Goal: Complete application form

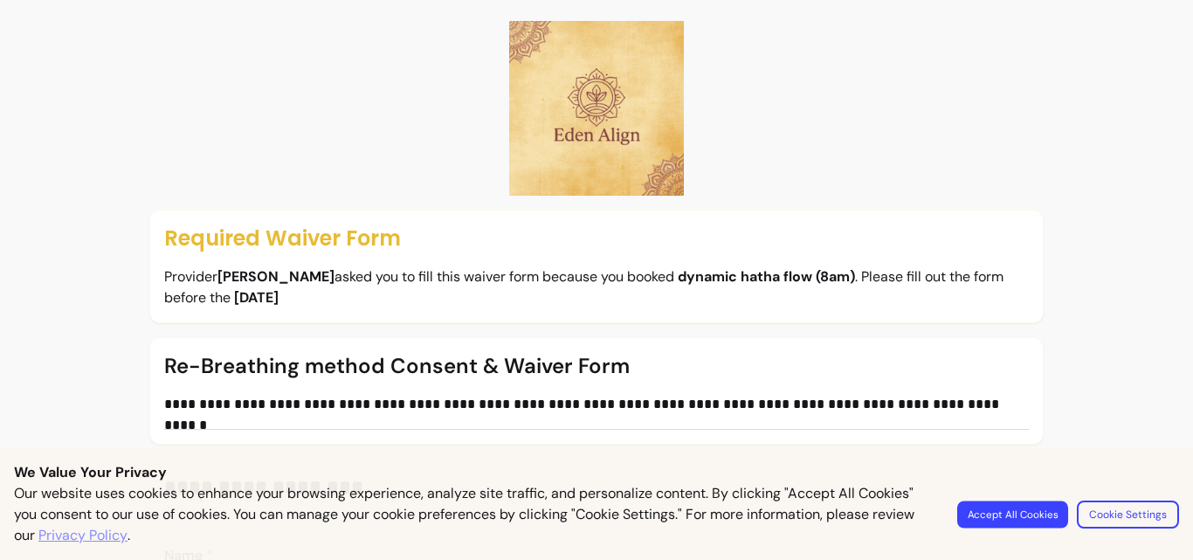
click at [1006, 513] on button "Accept All Cookies" at bounding box center [1012, 513] width 111 height 27
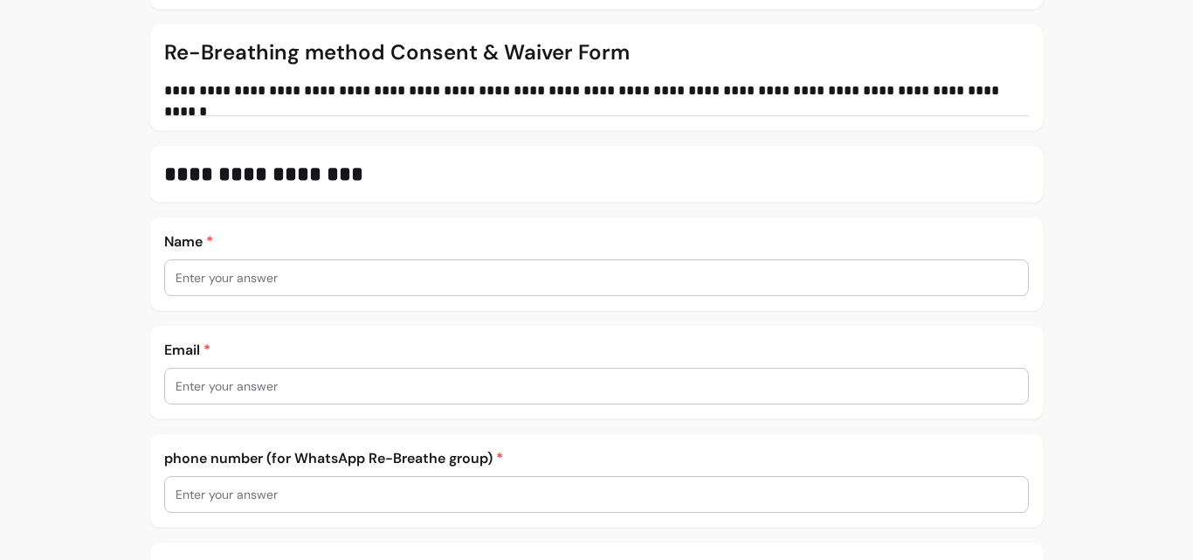
scroll to position [314, 0]
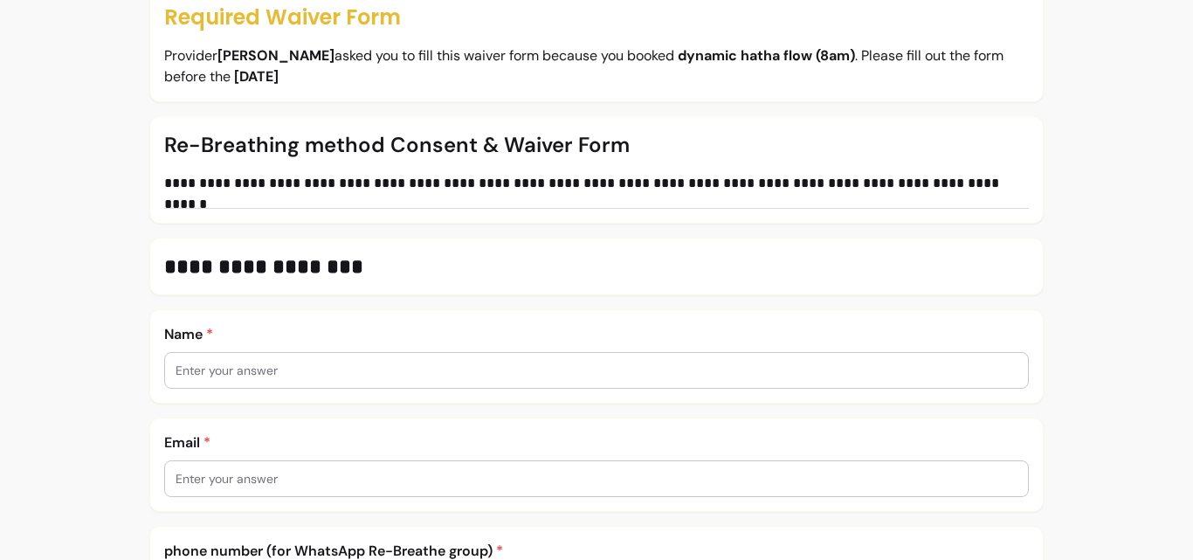
scroll to position [291, 0]
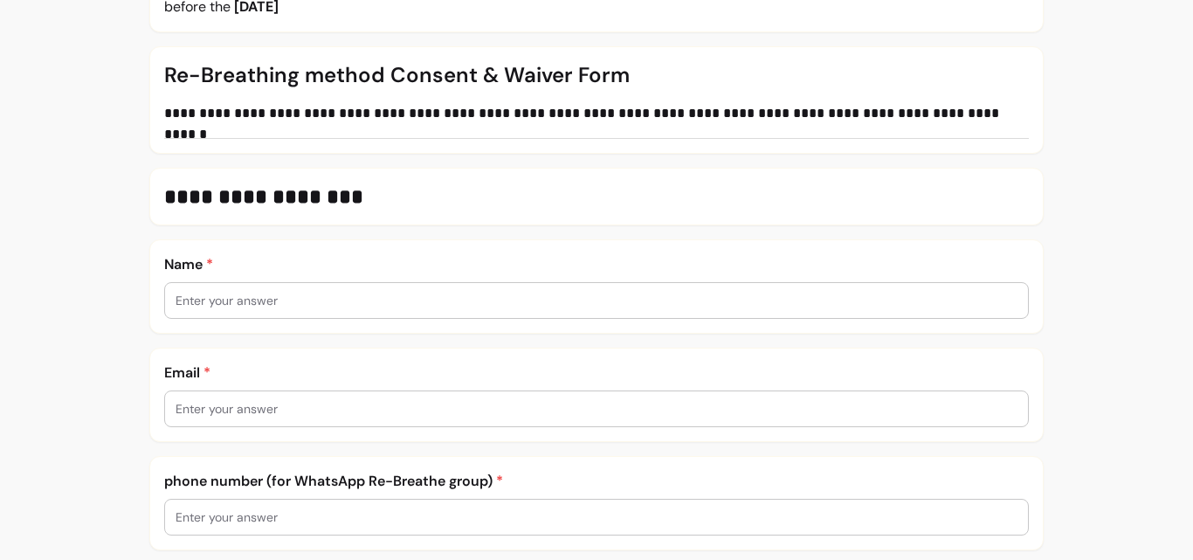
click at [440, 300] on input "text" at bounding box center [597, 300] width 843 height 17
type input "Louise Pauley"
click at [378, 403] on input "text" at bounding box center [597, 408] width 843 height 17
type input "melt.94@btopenworld.com"
click at [293, 514] on input "text" at bounding box center [597, 516] width 843 height 17
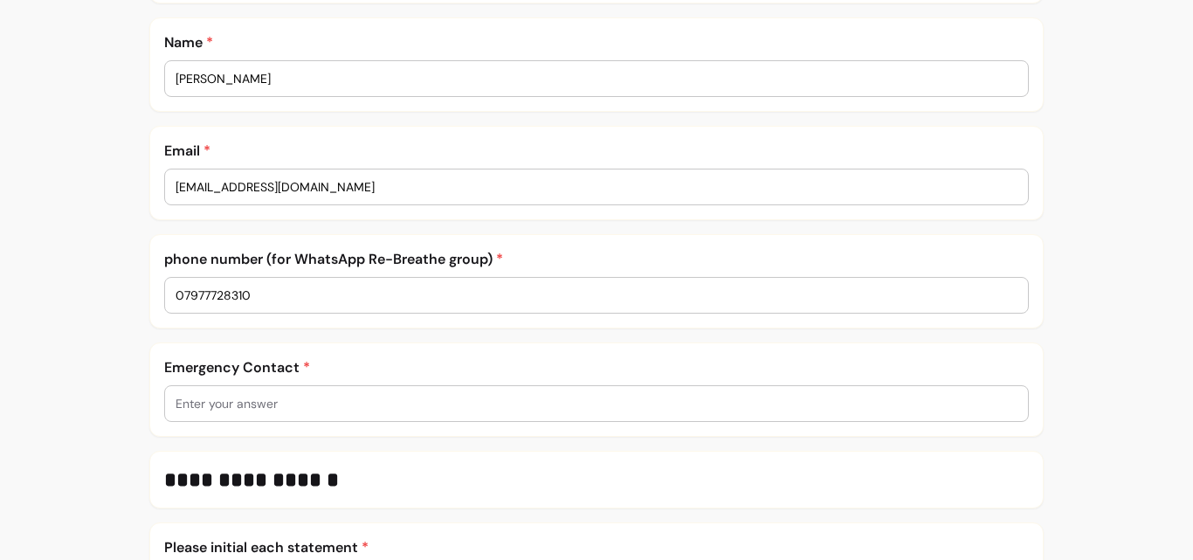
scroll to position [548, 0]
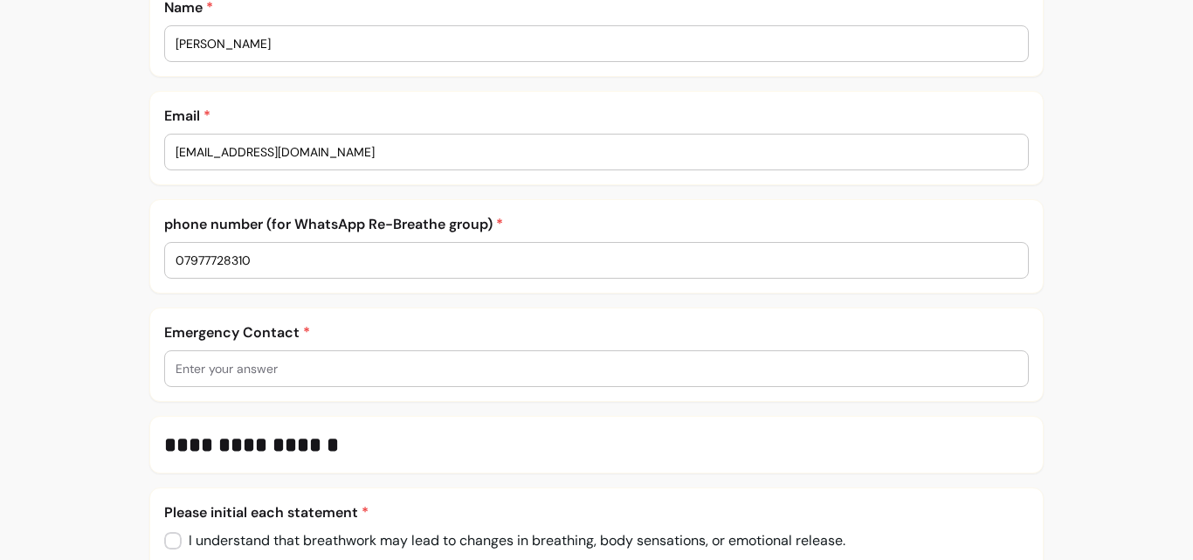
type input "07977728310"
click at [332, 367] on input "text" at bounding box center [597, 368] width 843 height 17
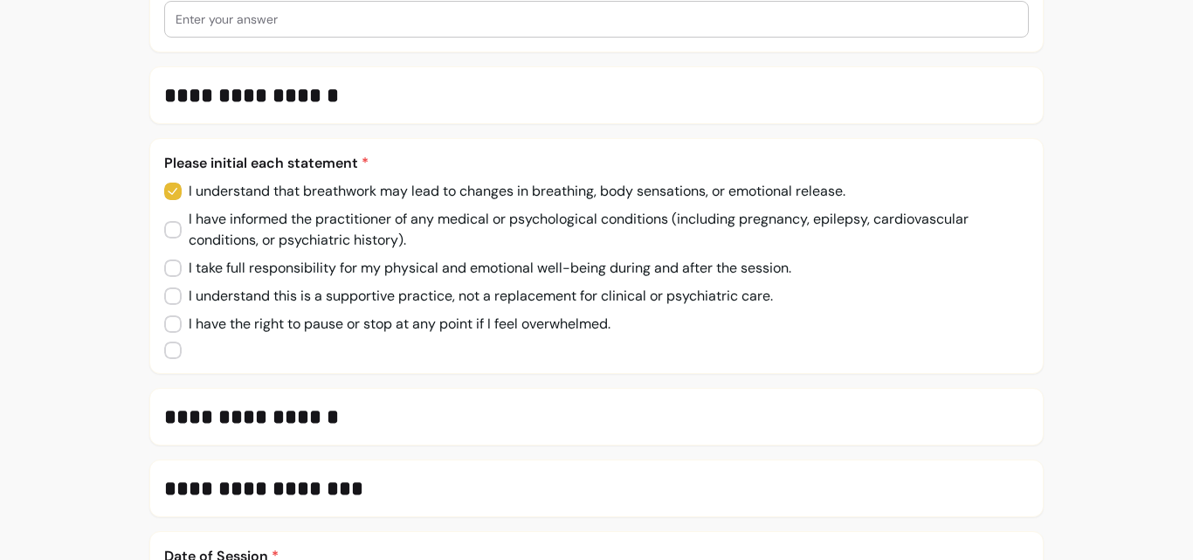
scroll to position [932, 0]
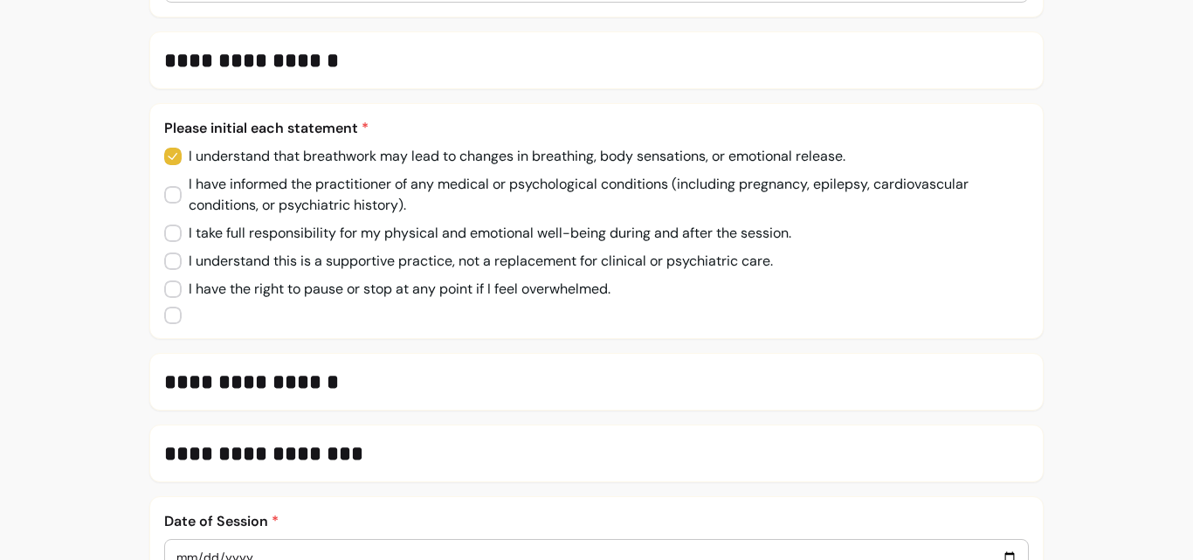
click at [493, 386] on h3 "**********" at bounding box center [591, 382] width 855 height 28
click at [318, 379] on h3 "**********" at bounding box center [591, 382] width 855 height 28
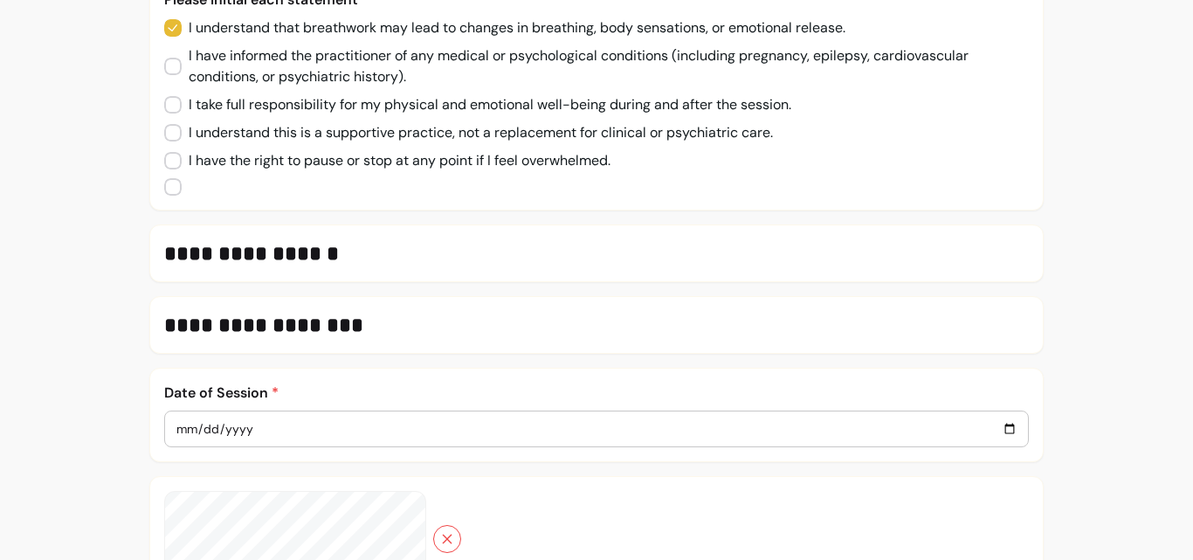
scroll to position [1072, 0]
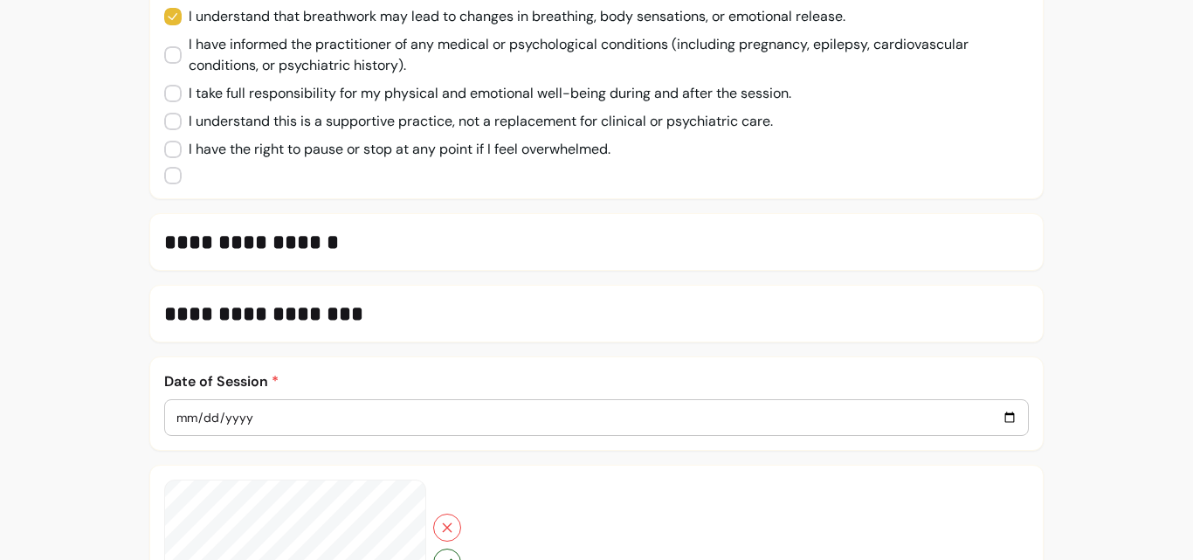
click at [365, 422] on input "date" at bounding box center [597, 417] width 843 height 19
type input "0002-09-24"
type input "0005-09-22"
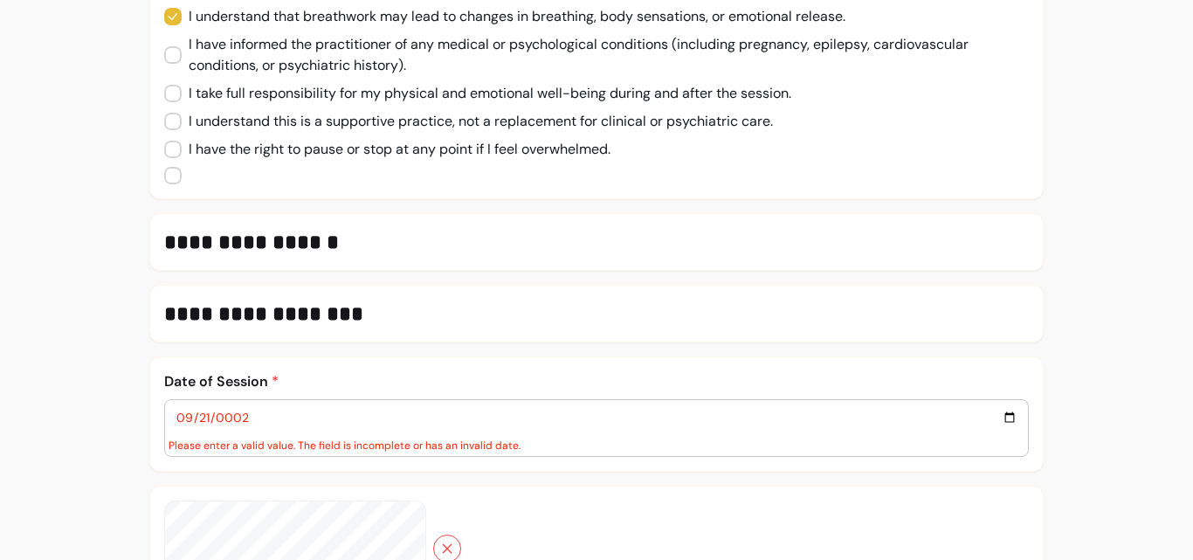
type input "0002-09-21"
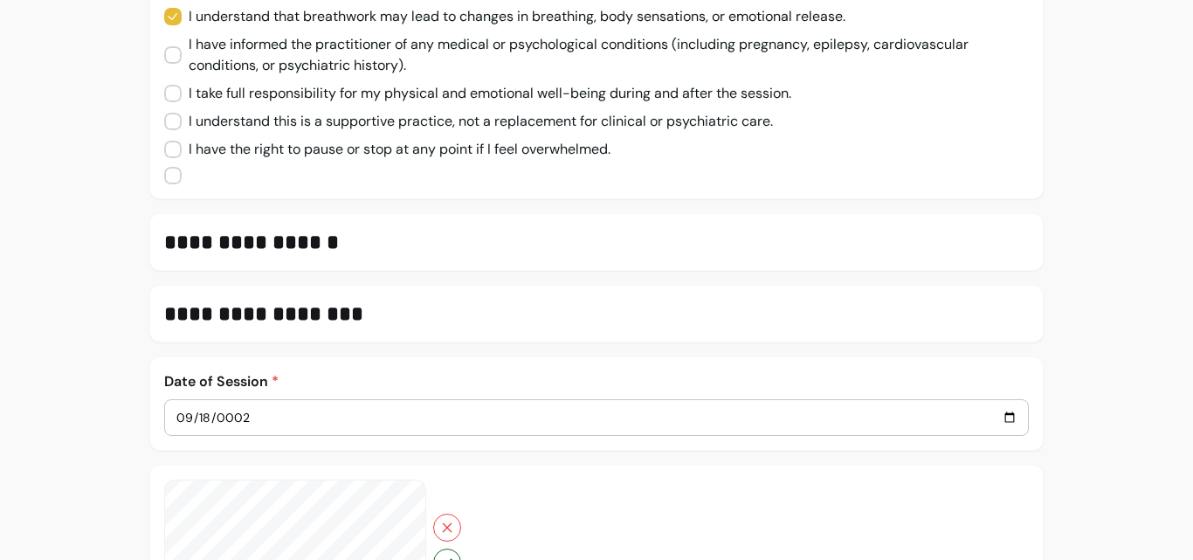
type input "0002-09-18"
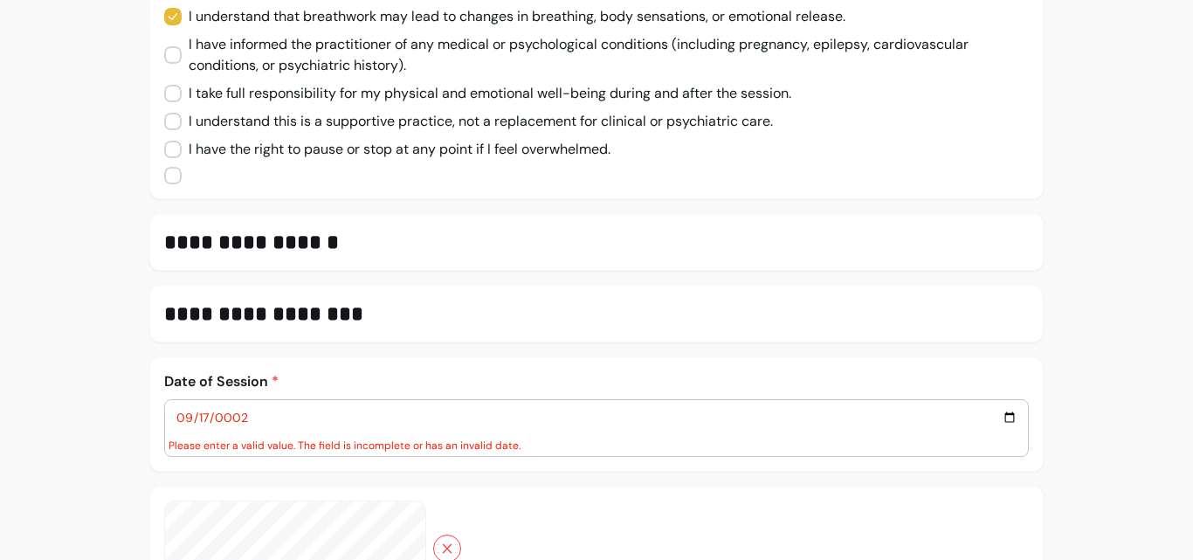
type input "0002-09-17"
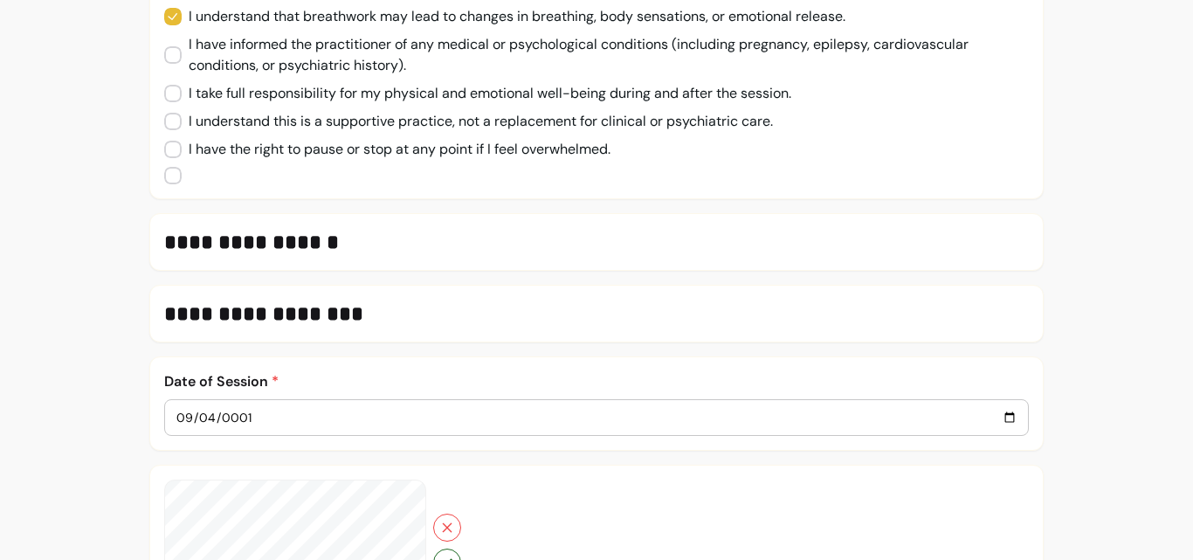
click at [190, 422] on input "0001-09-04" at bounding box center [597, 417] width 843 height 19
click at [998, 418] on input "0001-09-04" at bounding box center [597, 417] width 843 height 19
click at [184, 417] on input "0001-09-24" at bounding box center [597, 417] width 843 height 19
click at [246, 417] on input "0001-09-24" at bounding box center [597, 417] width 843 height 19
type input "0002-09-23"
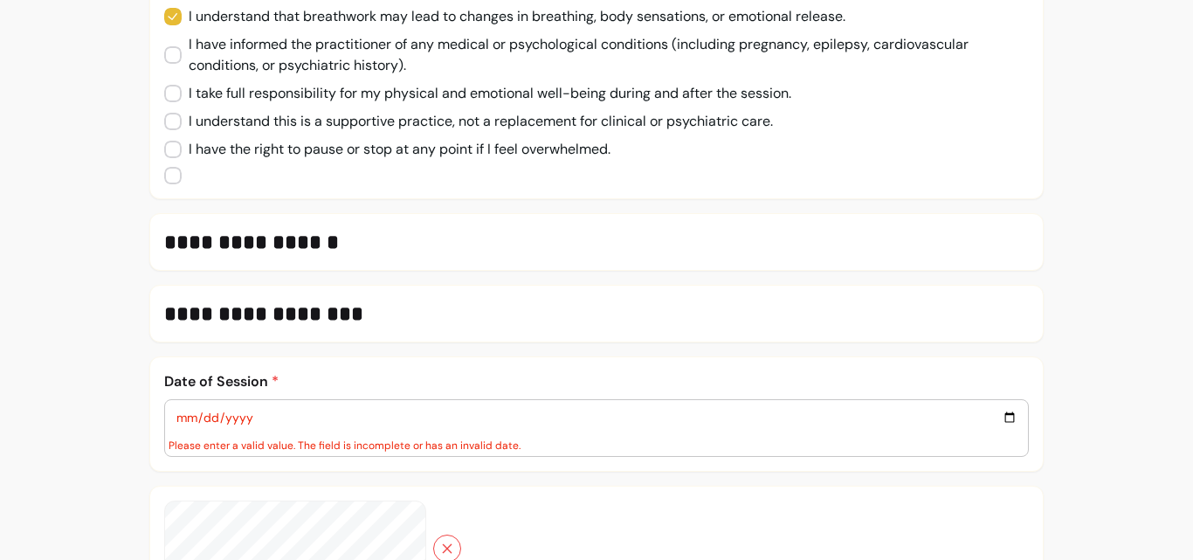
click at [224, 415] on input "date" at bounding box center [597, 417] width 843 height 19
click at [222, 420] on input "date" at bounding box center [597, 417] width 843 height 19
click at [259, 416] on input "0001-09-22" at bounding box center [597, 417] width 843 height 19
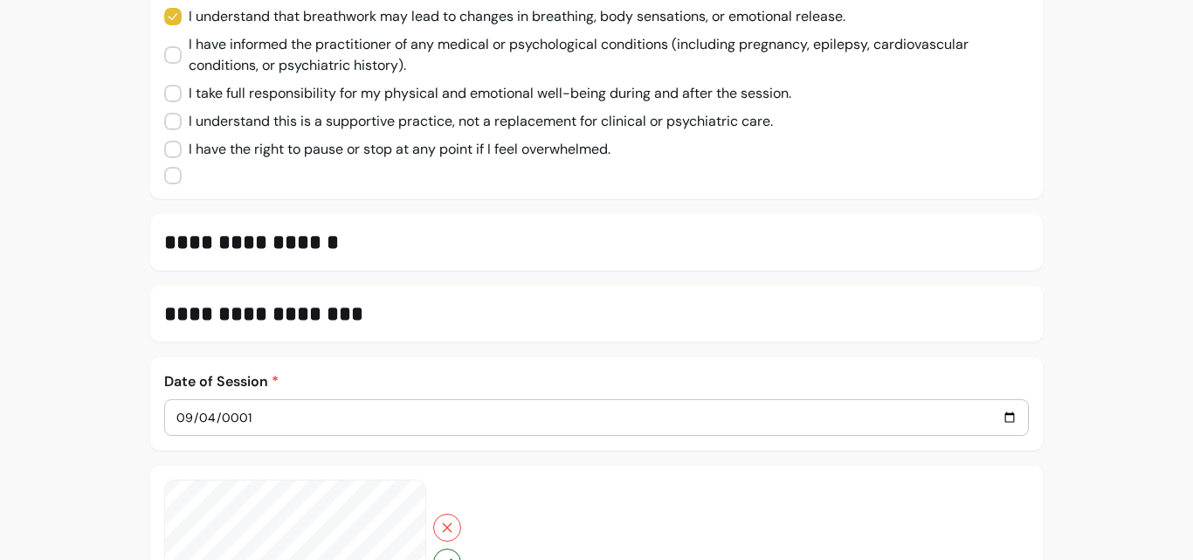
type input "0001-09-04"
